Goal: Information Seeking & Learning: Learn about a topic

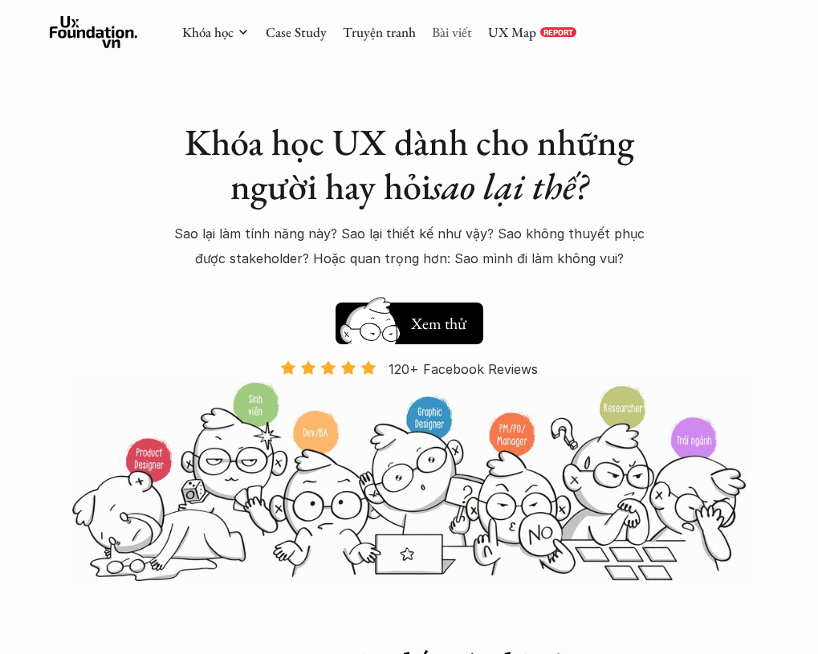
click at [450, 30] on link "Bài viết" at bounding box center [452, 32] width 40 height 18
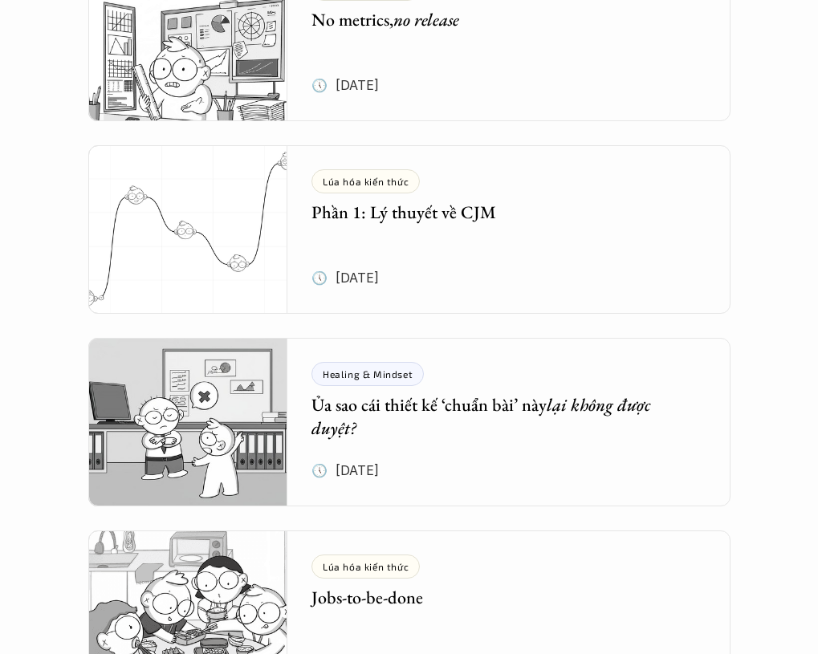
scroll to position [407, 0]
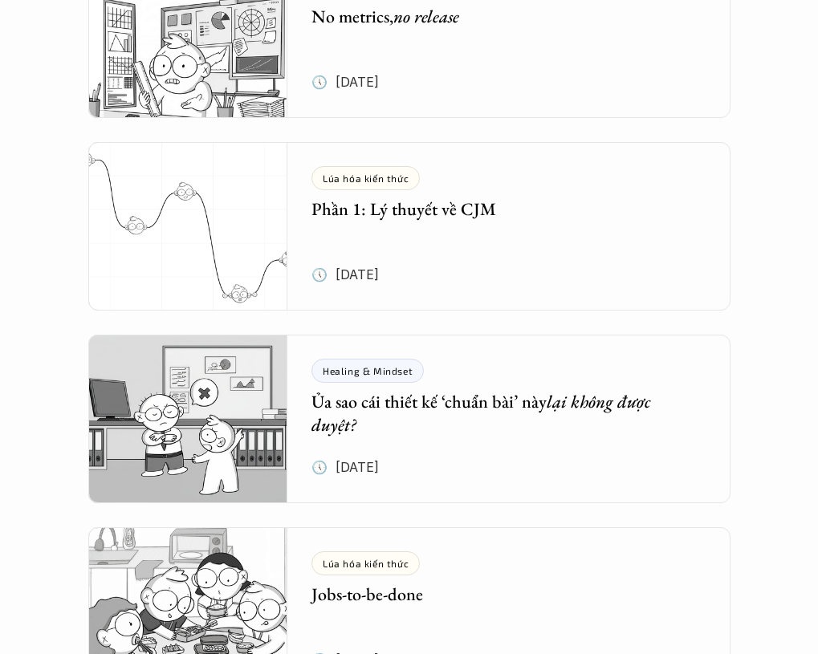
click at [523, 219] on h5 "Phần 1: Lý thuyết về CJM" at bounding box center [496, 209] width 371 height 23
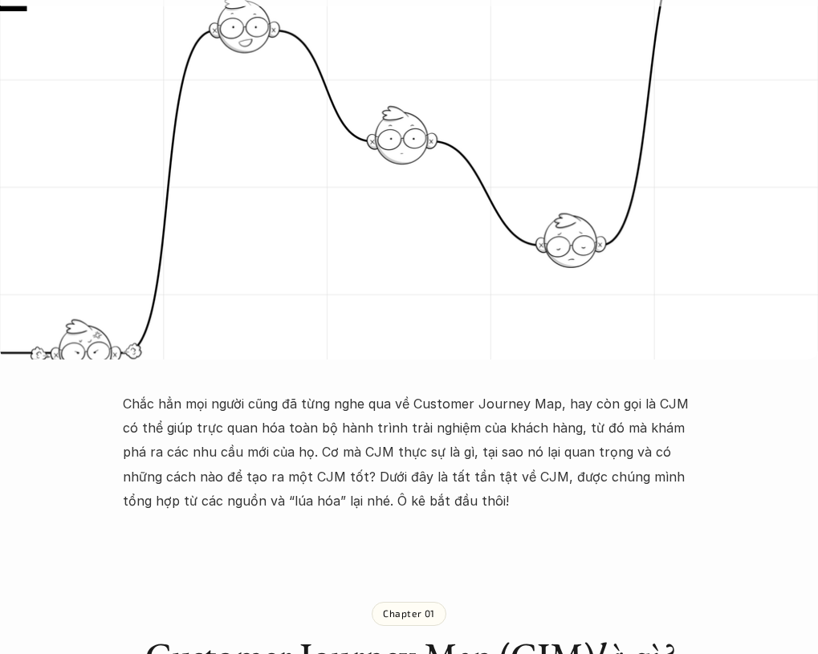
scroll to position [346, 0]
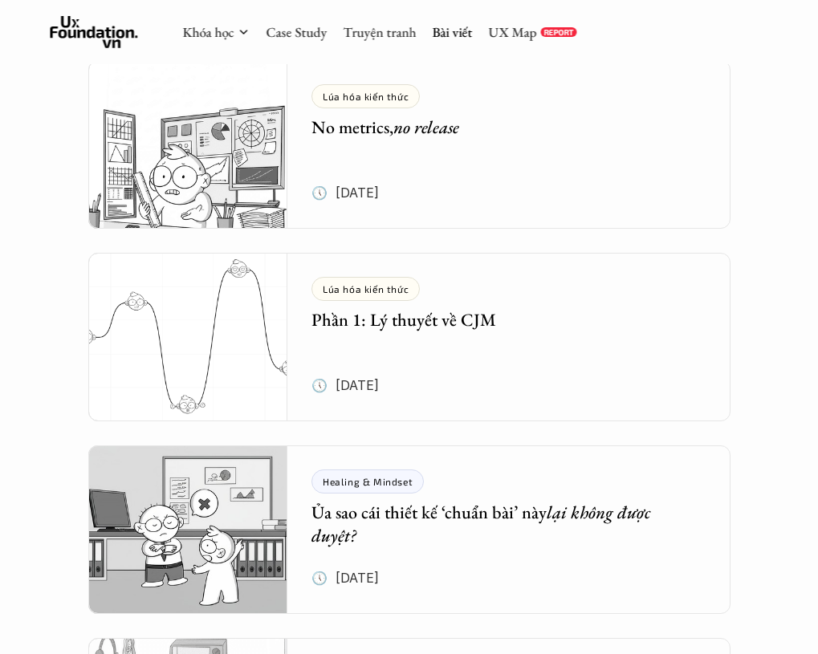
scroll to position [290, 0]
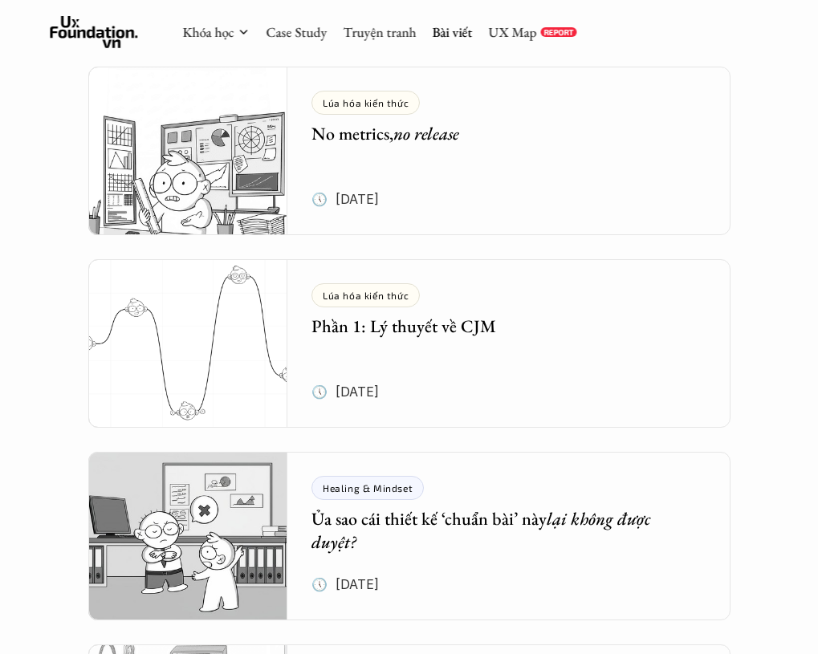
click at [483, 163] on div "Lúa hóa kiến thức No metrics, no release 🕔 [DATE]" at bounding box center [520, 151] width 419 height 169
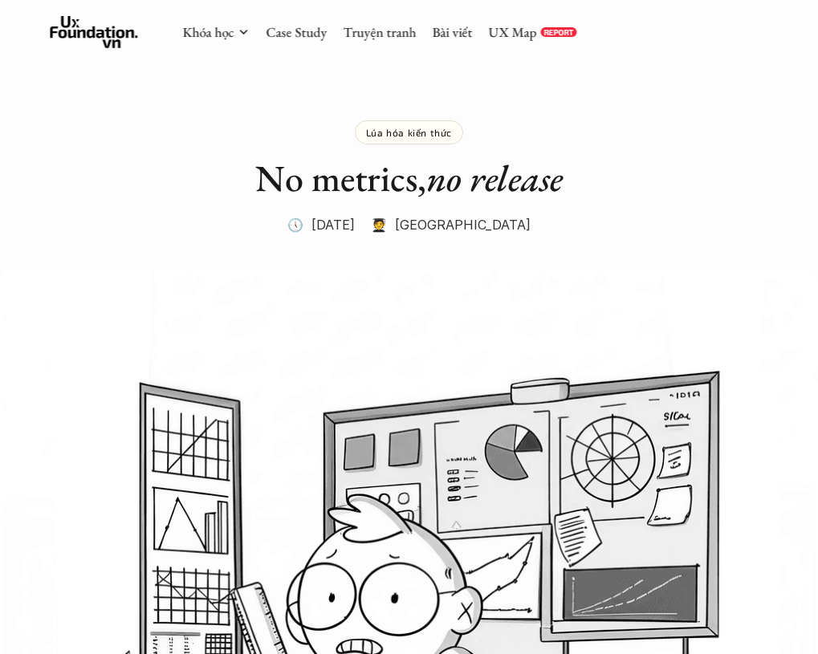
click at [480, 225] on p "🧑‍🎓 [GEOGRAPHIC_DATA]" at bounding box center [451, 225] width 160 height 24
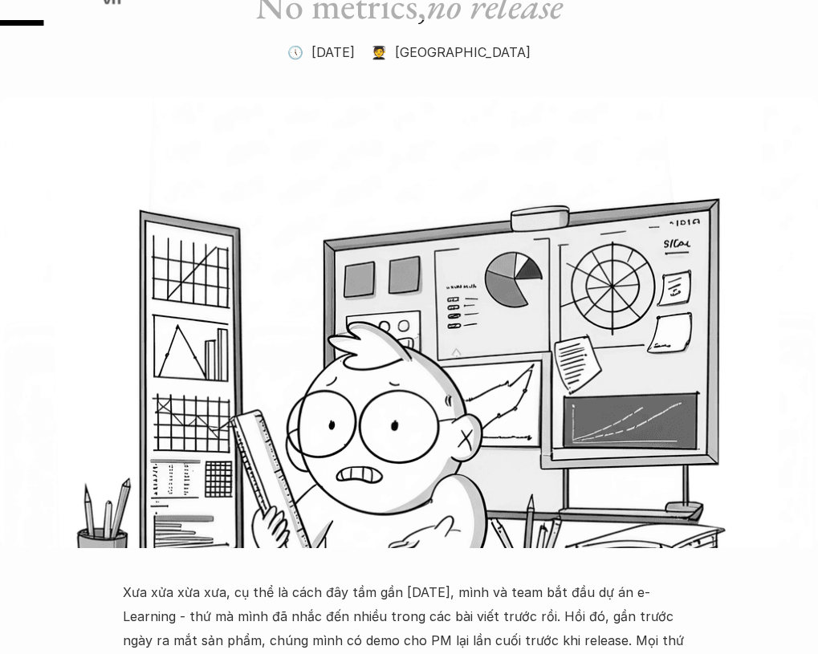
scroll to position [350, 0]
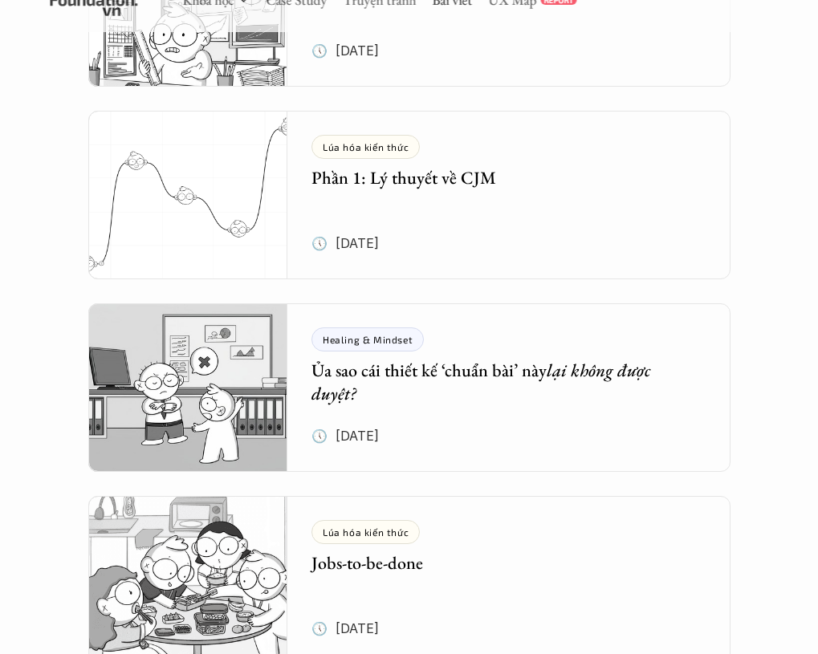
scroll to position [592, 0]
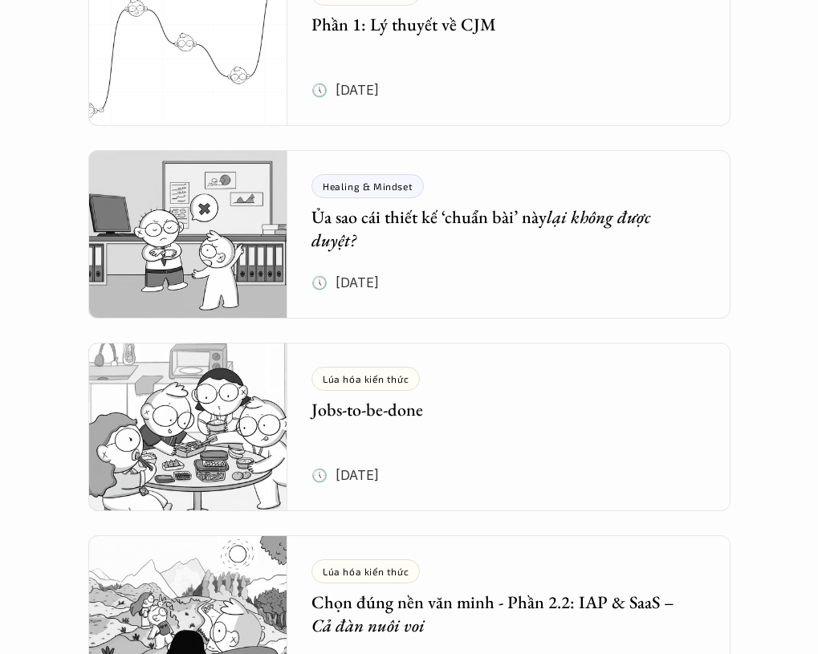
click at [512, 59] on div "Lúa hóa kiến thức Phần 1: Lý thuyết về CJM 🕔 [DATE]" at bounding box center [520, 41] width 419 height 169
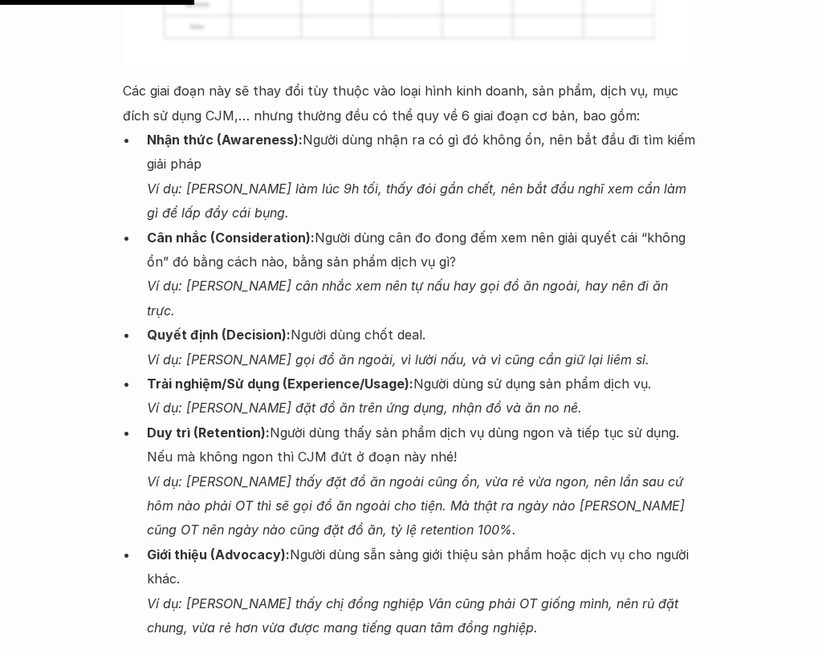
scroll to position [3042, 0]
